Goal: Communication & Community: Answer question/provide support

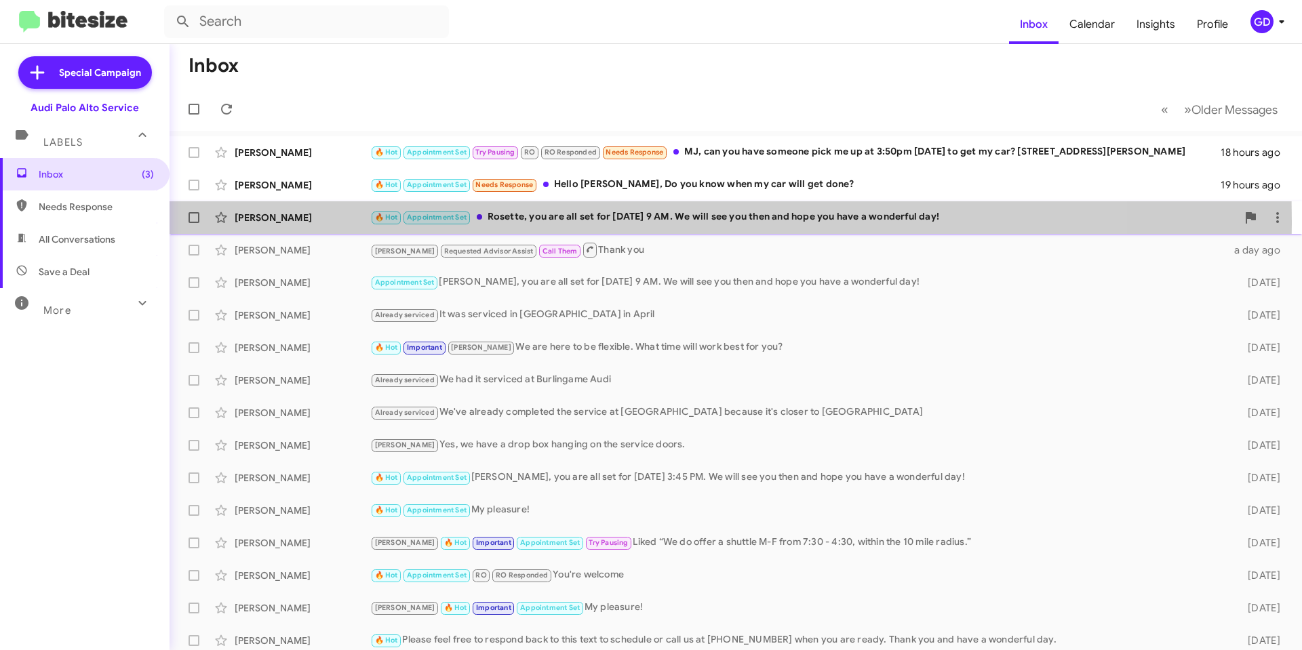
click at [262, 221] on div "[PERSON_NAME]" at bounding box center [303, 218] width 136 height 14
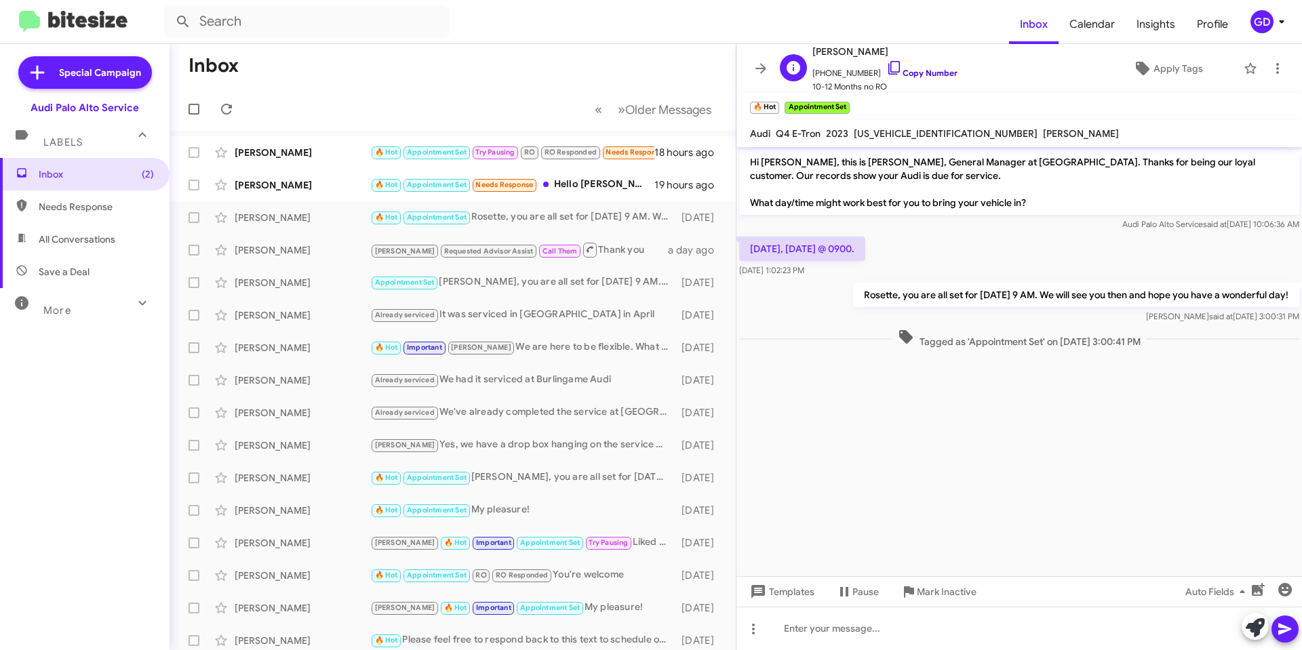
click at [913, 74] on link "Copy Number" at bounding box center [921, 73] width 71 height 10
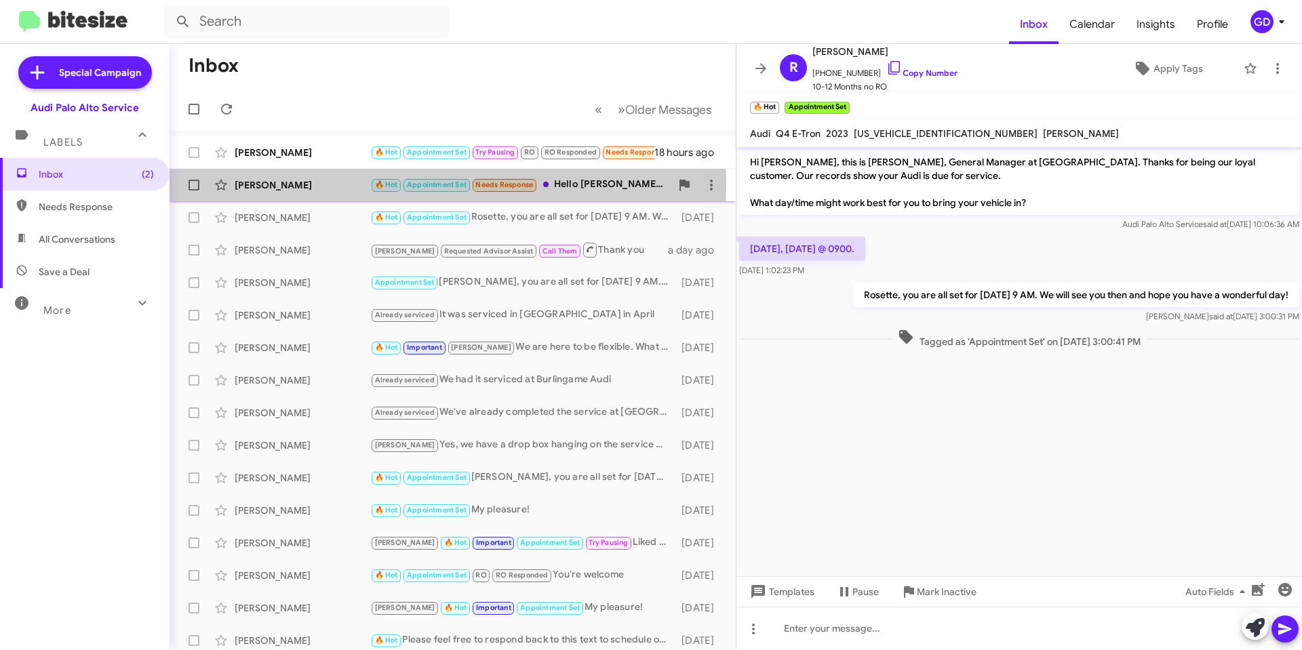
click at [285, 184] on div "[PERSON_NAME]" at bounding box center [303, 185] width 136 height 14
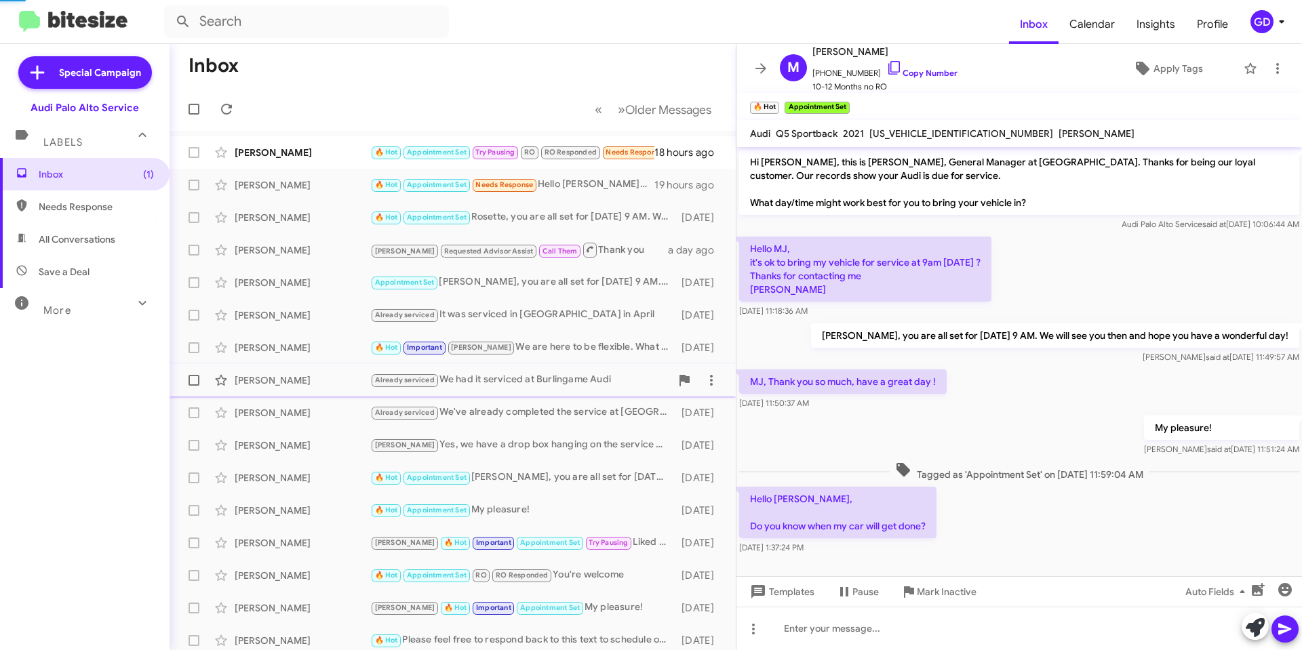
scroll to position [5, 0]
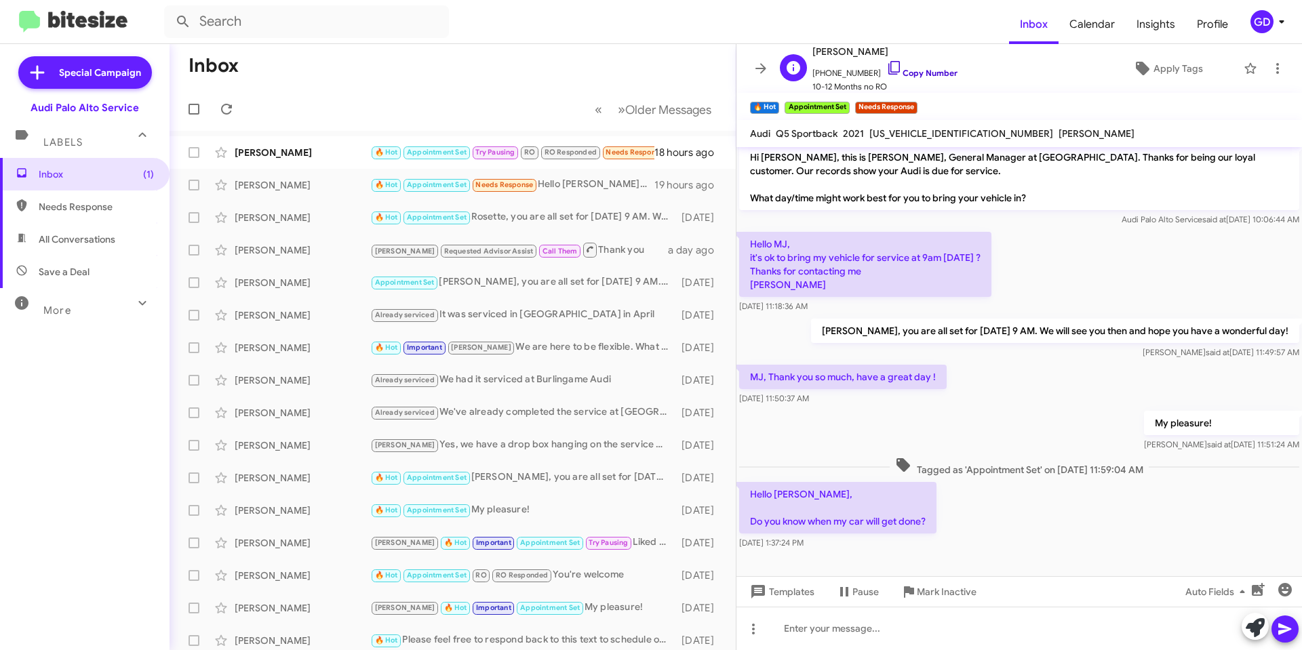
click at [911, 75] on link "Copy Number" at bounding box center [921, 73] width 71 height 10
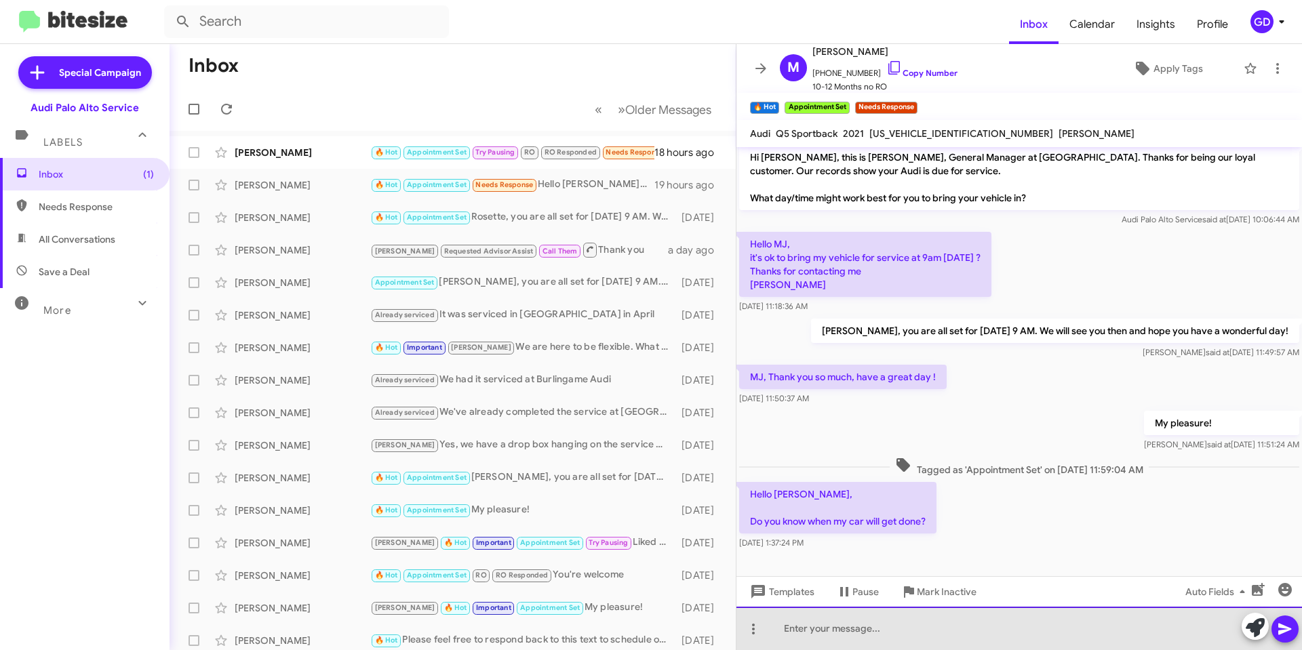
click at [803, 633] on div at bounding box center [1018, 628] width 565 height 43
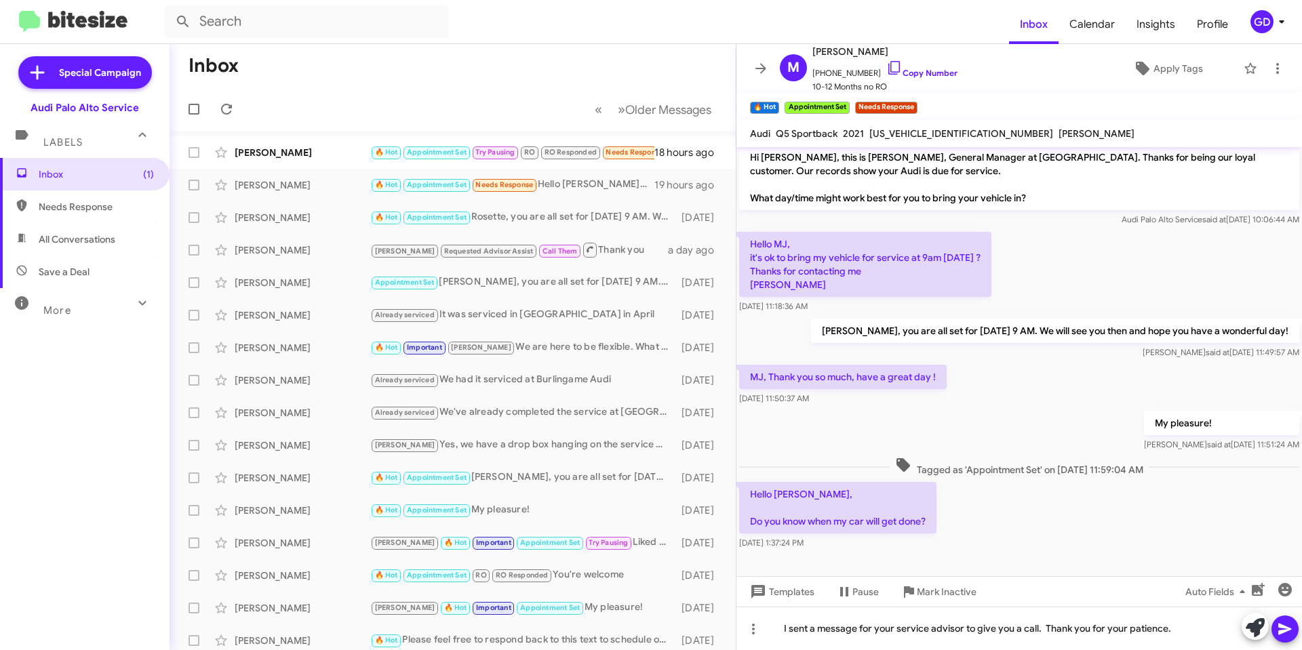
click at [1292, 633] on icon at bounding box center [1285, 629] width 16 height 16
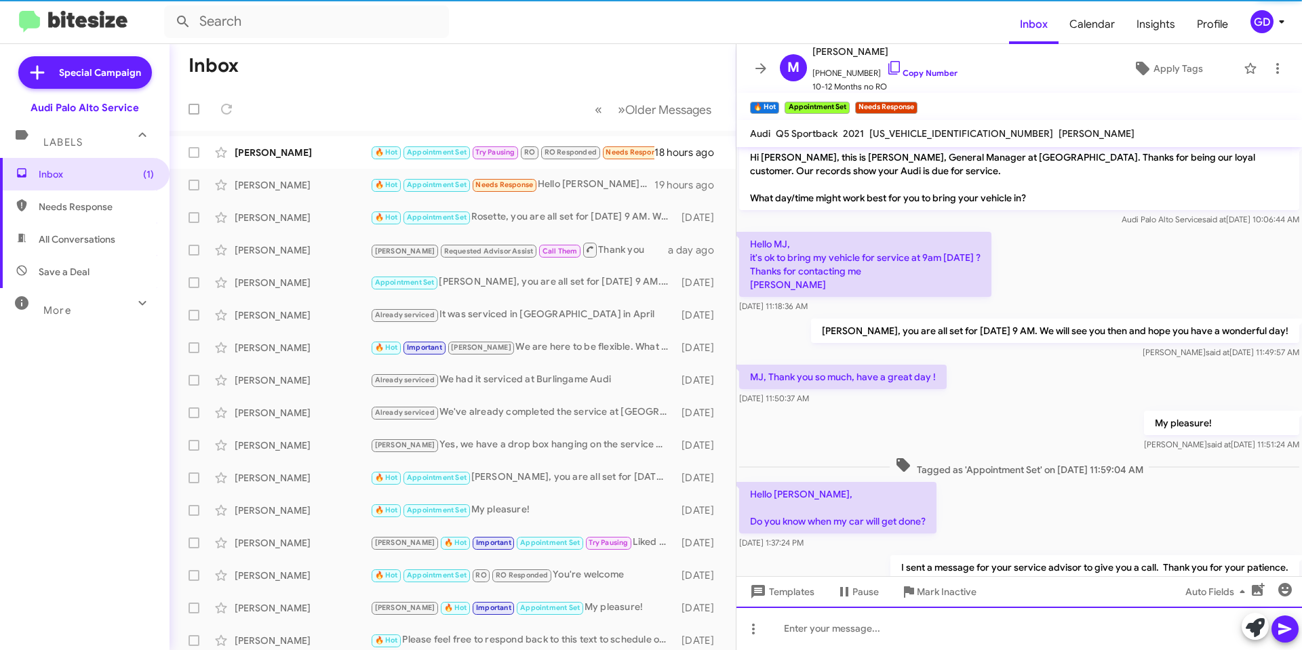
scroll to position [54, 0]
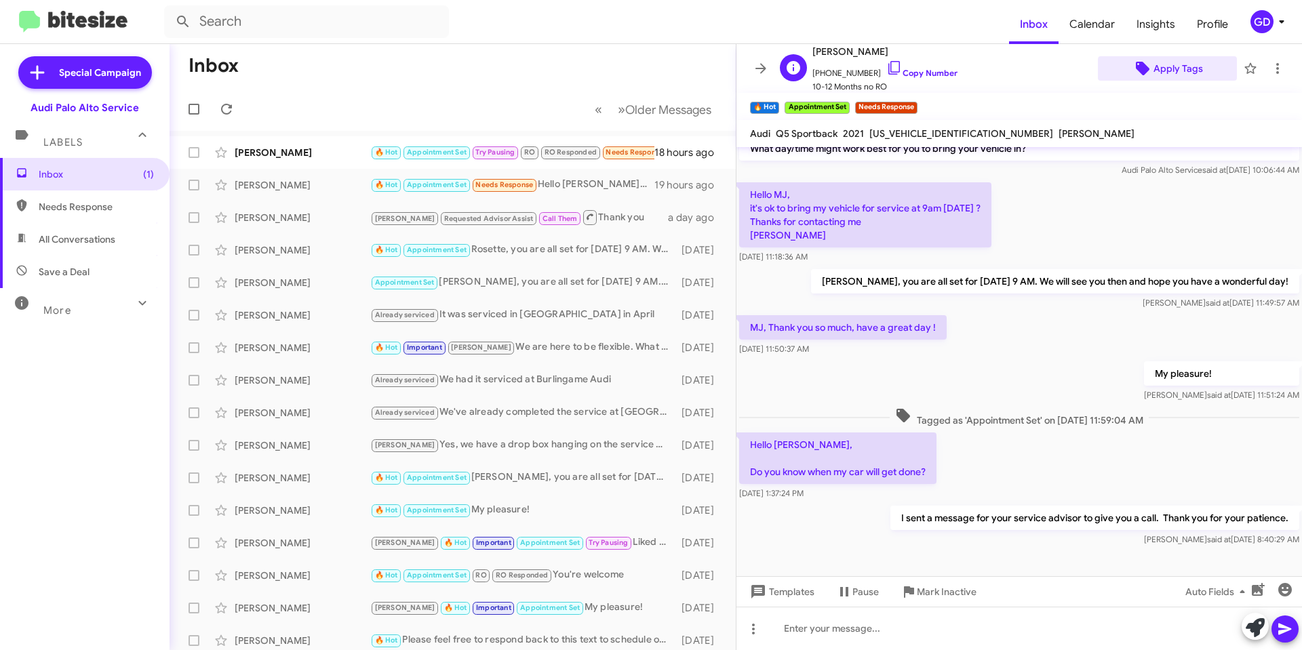
click at [1163, 69] on span "Apply Tags" at bounding box center [1177, 68] width 49 height 24
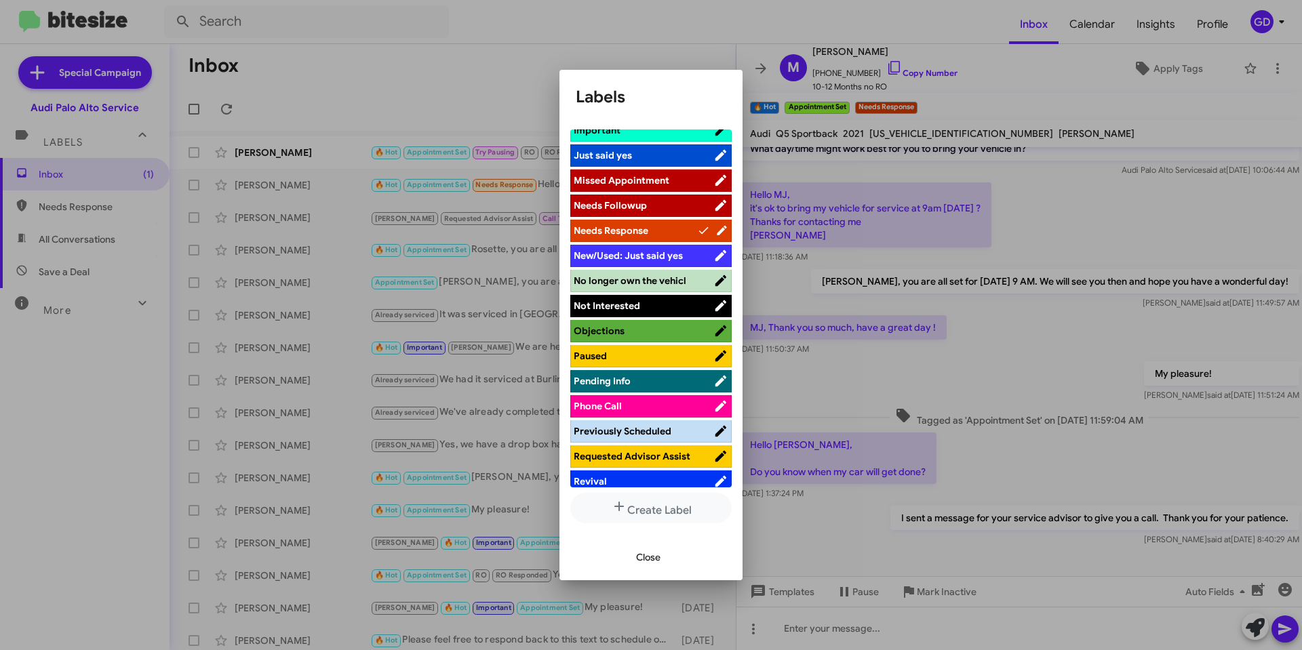
scroll to position [542, 0]
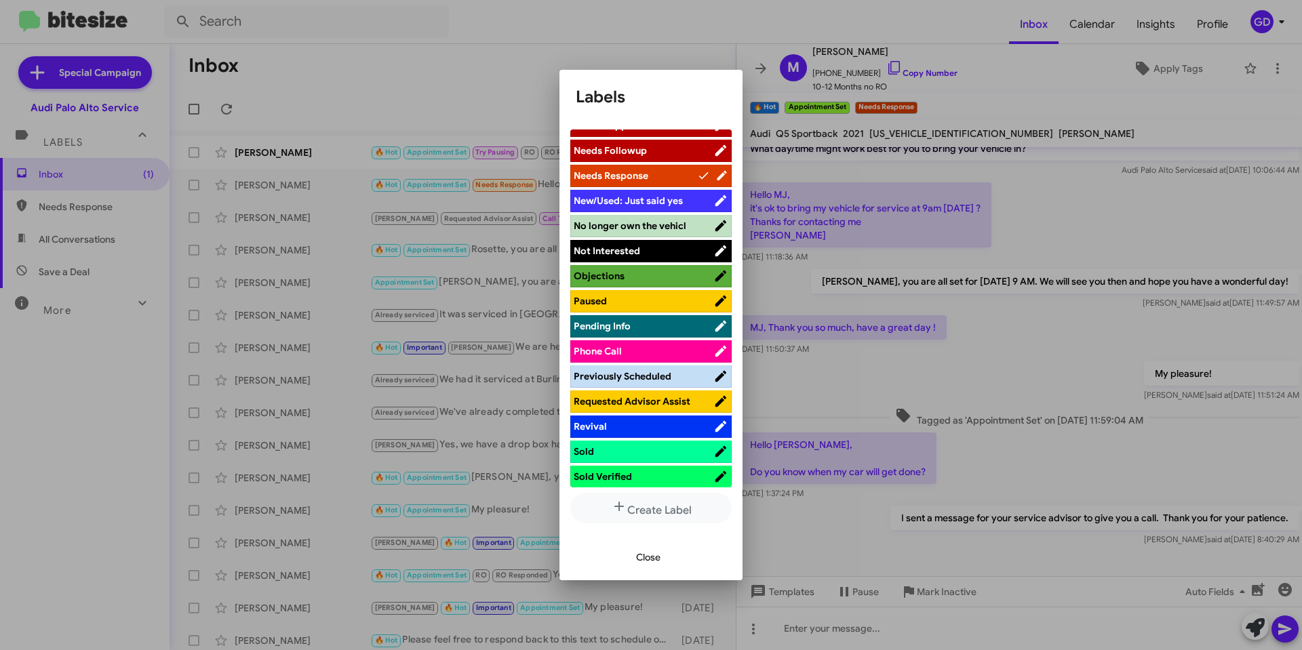
click at [647, 405] on span "Requested Advisor Assist" at bounding box center [632, 401] width 117 height 12
click at [652, 558] on span "Close" at bounding box center [648, 557] width 24 height 24
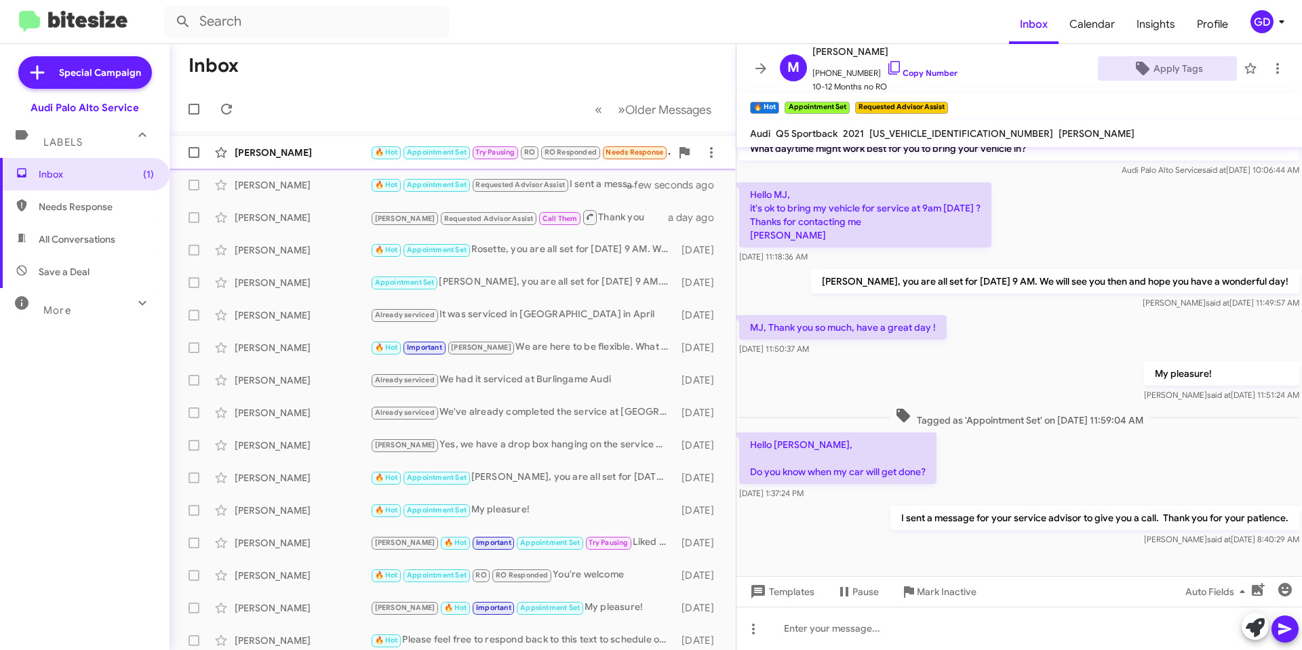
click at [277, 148] on div "[PERSON_NAME]" at bounding box center [303, 153] width 136 height 14
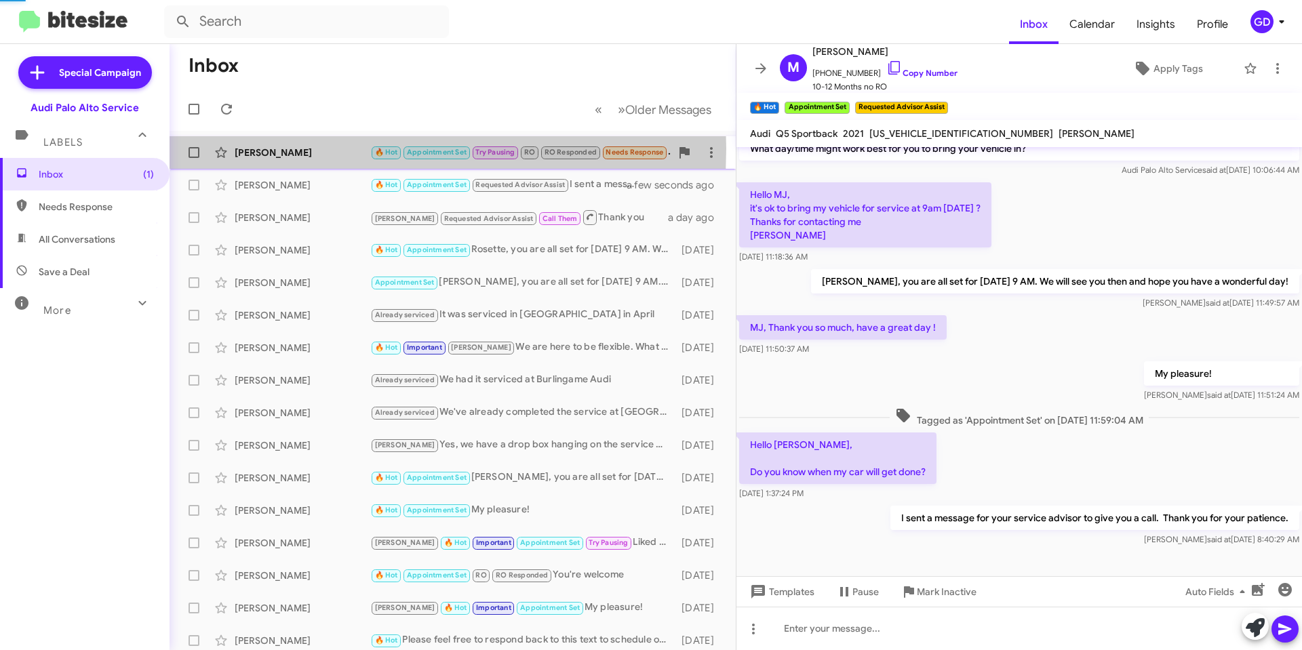
scroll to position [246, 0]
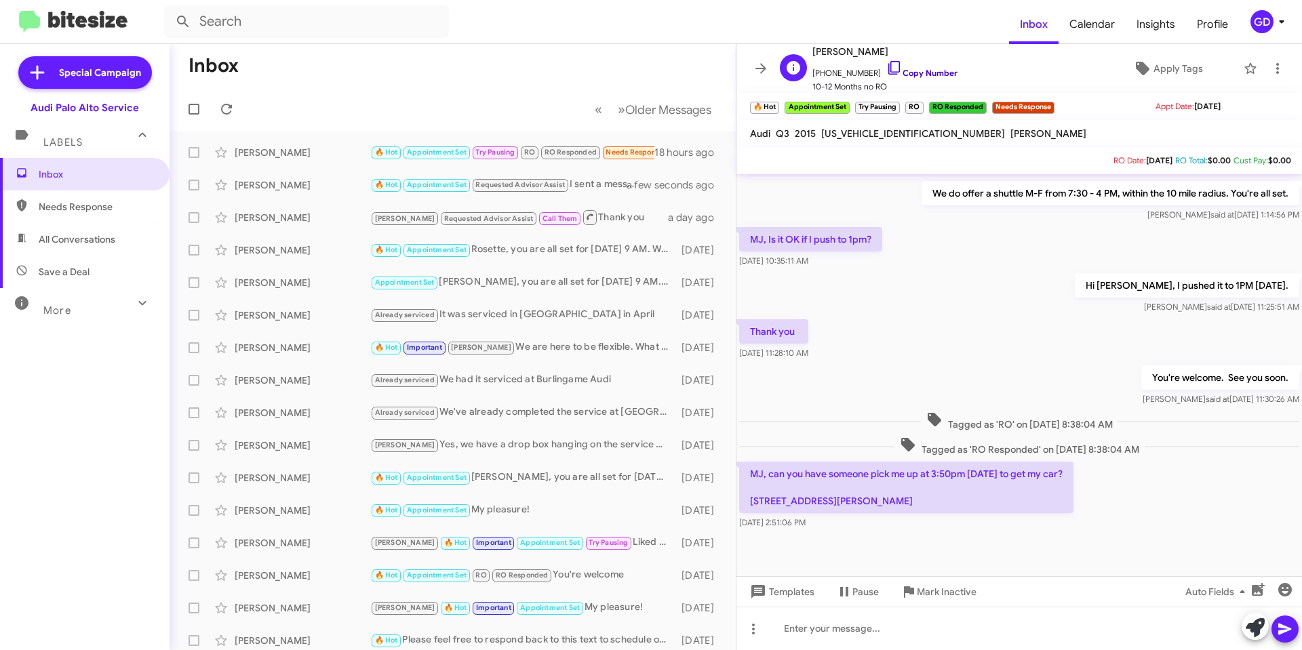
click at [927, 75] on link "Copy Number" at bounding box center [921, 73] width 71 height 10
drag, startPoint x: 912, startPoint y: 547, endPoint x: 898, endPoint y: 526, distance: 25.4
click at [912, 548] on div at bounding box center [1018, 554] width 565 height 44
drag, startPoint x: 953, startPoint y: 499, endPoint x: 740, endPoint y: 498, distance: 212.9
click at [740, 498] on p "MJ, can you have someone pick me up at 3:50pm [DATE] to get my car? [STREET_ADD…" at bounding box center [906, 488] width 334 height 52
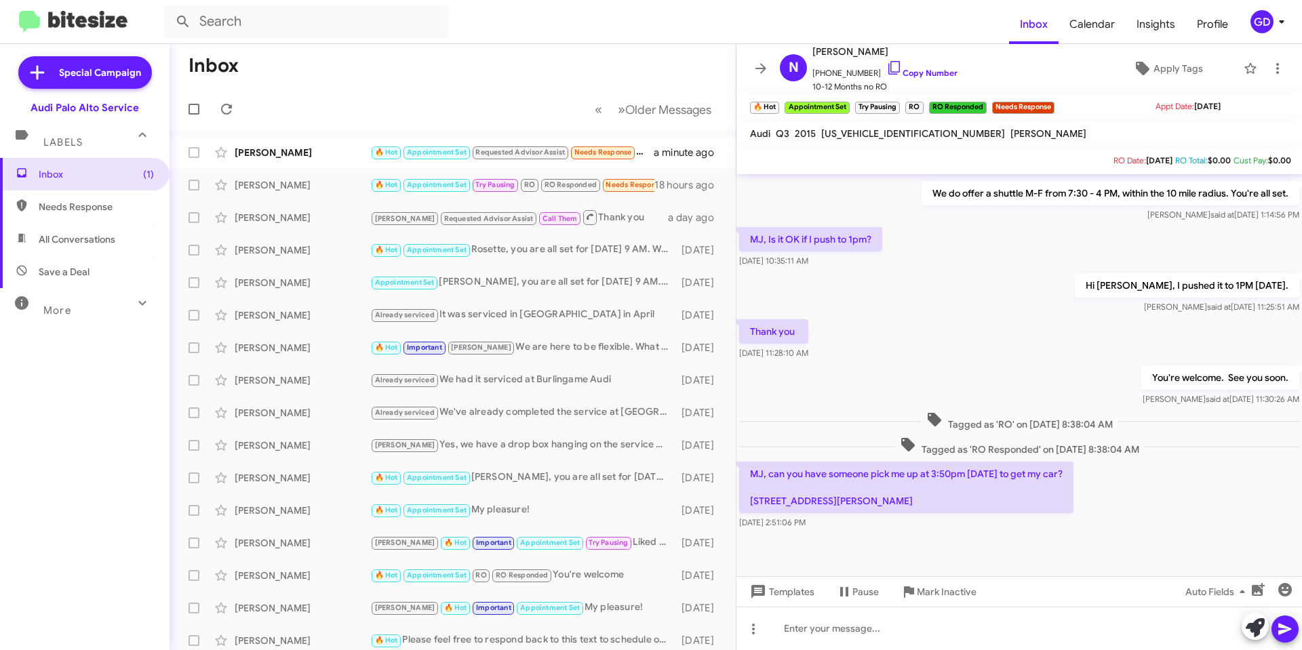
copy p "[STREET_ADDRESS][PERSON_NAME]"
